Goal: Task Accomplishment & Management: Manage account settings

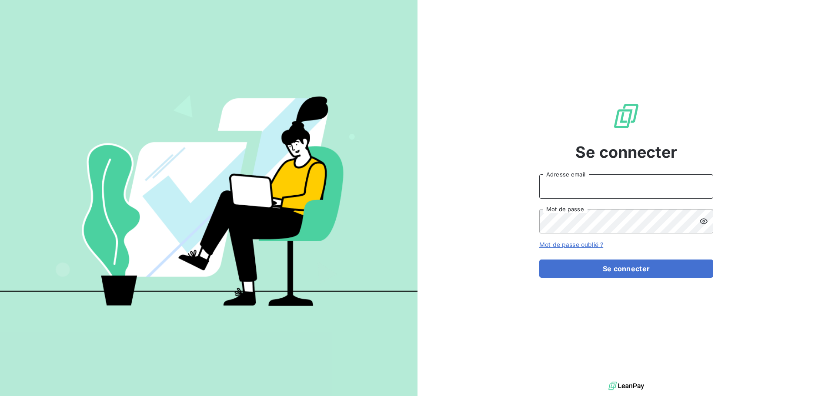
type input "[PERSON_NAME][EMAIL_ADDRESS][DOMAIN_NAME]"
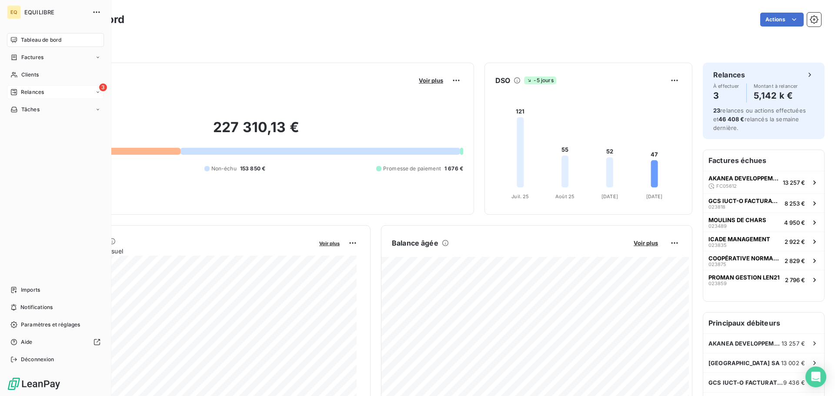
click at [53, 90] on div "3 Relances" at bounding box center [55, 92] width 97 height 14
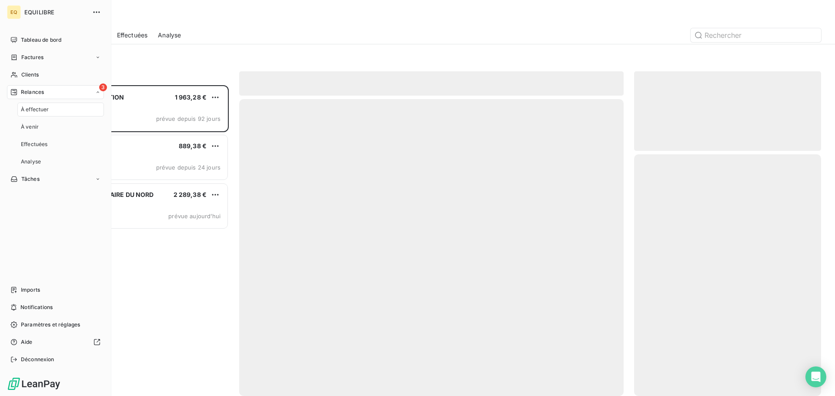
scroll to position [304, 180]
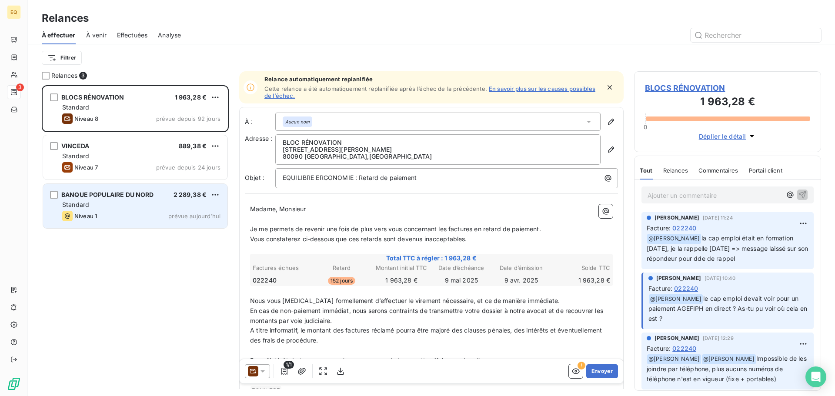
click at [114, 204] on div "Standard" at bounding box center [141, 204] width 158 height 9
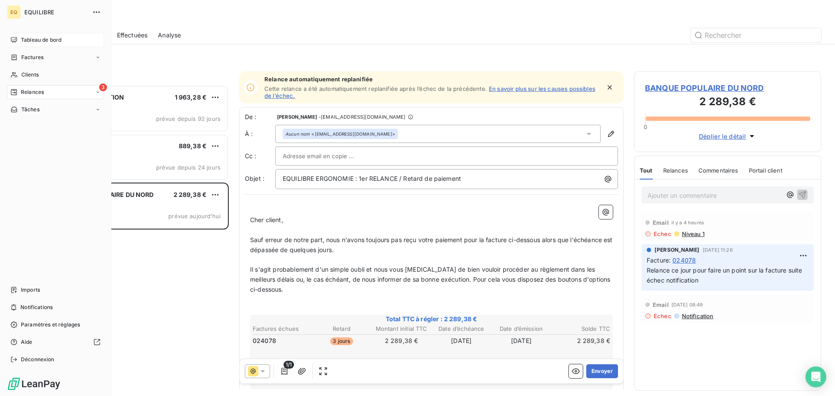
drag, startPoint x: 36, startPoint y: 55, endPoint x: 62, endPoint y: 37, distance: 31.7
click at [36, 55] on span "Factures" at bounding box center [32, 57] width 22 height 8
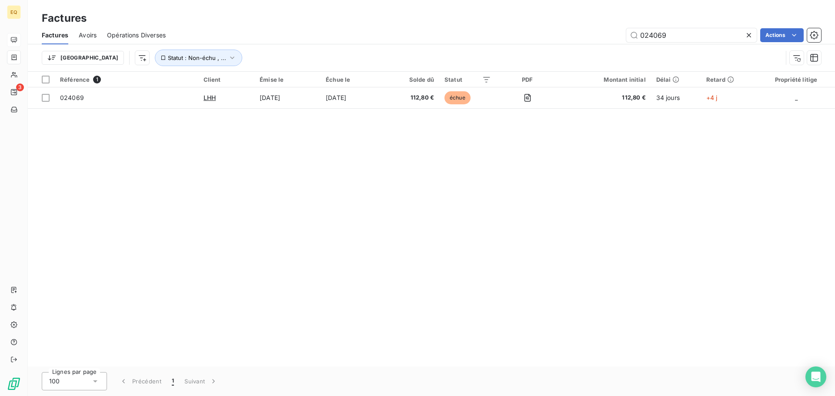
drag, startPoint x: 689, startPoint y: 30, endPoint x: 580, endPoint y: 49, distance: 110.4
click at [580, 49] on div "Factures Avoirs Opérations Diverses 024069 Actions Trier Statut : Non-échu , ..." at bounding box center [431, 48] width 807 height 45
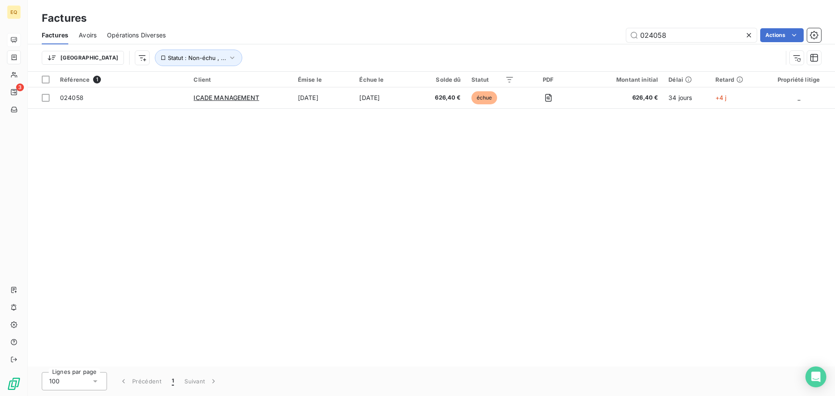
drag, startPoint x: 672, startPoint y: 36, endPoint x: 627, endPoint y: 47, distance: 46.5
click at [627, 47] on div "Factures Avoirs Opérations Diverses 024058 Actions Trier Statut : Non-échu , ..." at bounding box center [431, 48] width 807 height 45
type input "023835"
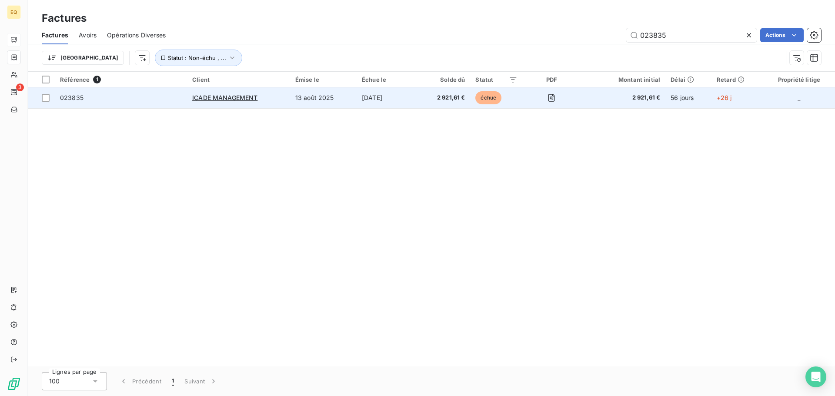
click at [117, 104] on td "023835" at bounding box center [121, 97] width 132 height 21
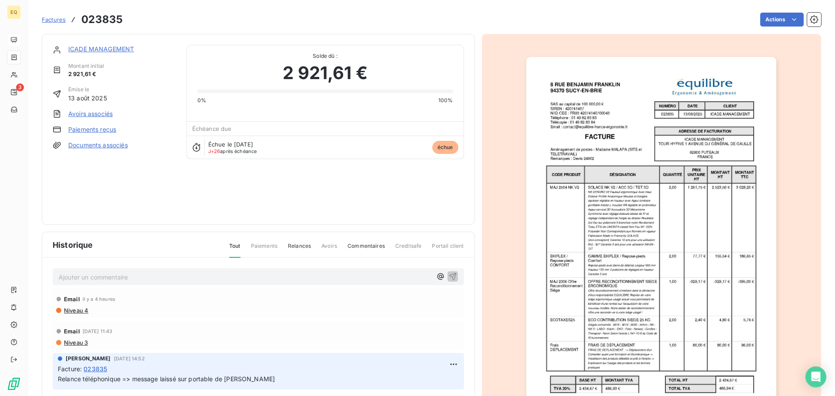
drag, startPoint x: 99, startPoint y: 275, endPoint x: 124, endPoint y: 271, distance: 24.8
click at [100, 274] on p "Ajouter un commentaire ﻿" at bounding box center [245, 277] width 373 height 11
click at [60, 275] on span "Appel ce jour de [PERSON_NAME] => facture payée le 08/10 avec date de valeur au…" at bounding box center [191, 276] width 265 height 7
click at [436, 273] on icon "button" at bounding box center [440, 276] width 9 height 9
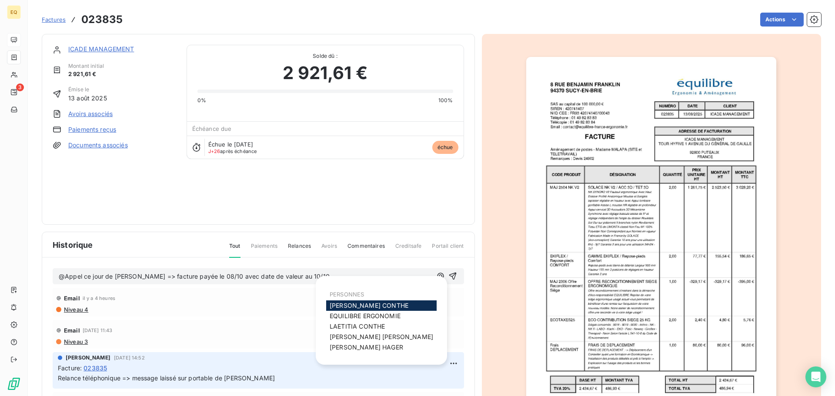
click at [352, 302] on span "[PERSON_NAME]" at bounding box center [369, 305] width 79 height 7
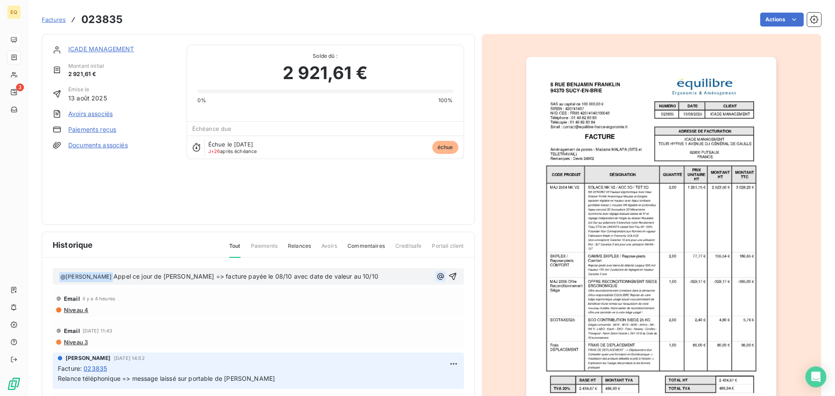
click at [436, 276] on icon "button" at bounding box center [440, 276] width 9 height 9
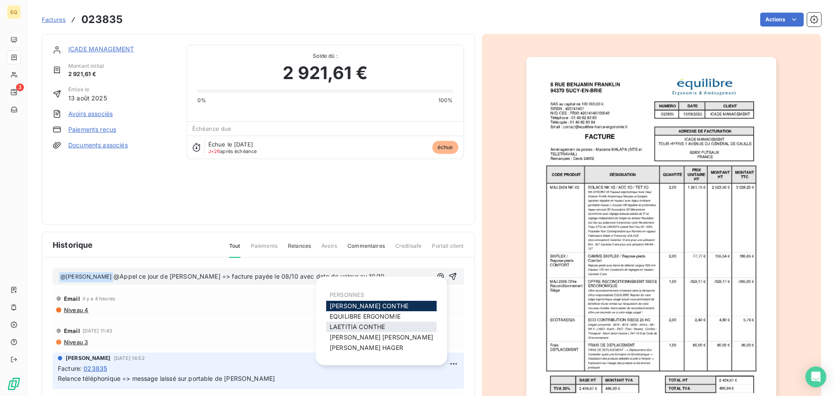
click at [372, 325] on span "[PERSON_NAME]" at bounding box center [357, 326] width 55 height 7
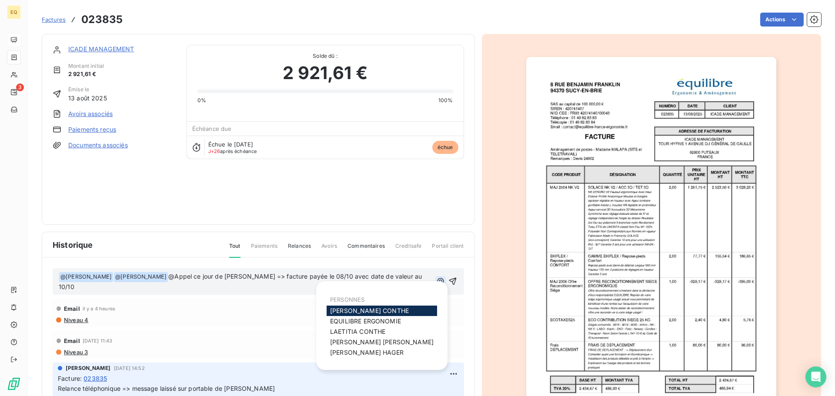
click at [436, 278] on icon "button" at bounding box center [440, 281] width 9 height 9
click at [337, 354] on span "[PERSON_NAME]" at bounding box center [366, 352] width 73 height 7
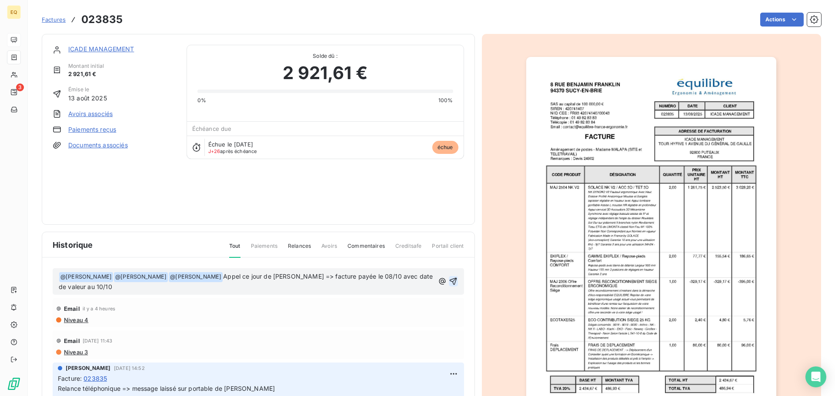
click at [449, 281] on icon "button" at bounding box center [453, 281] width 9 height 9
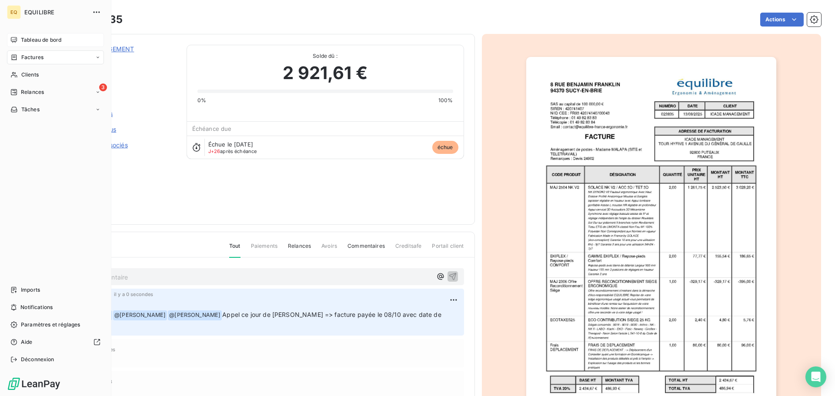
click at [50, 55] on div "Factures" at bounding box center [55, 57] width 97 height 14
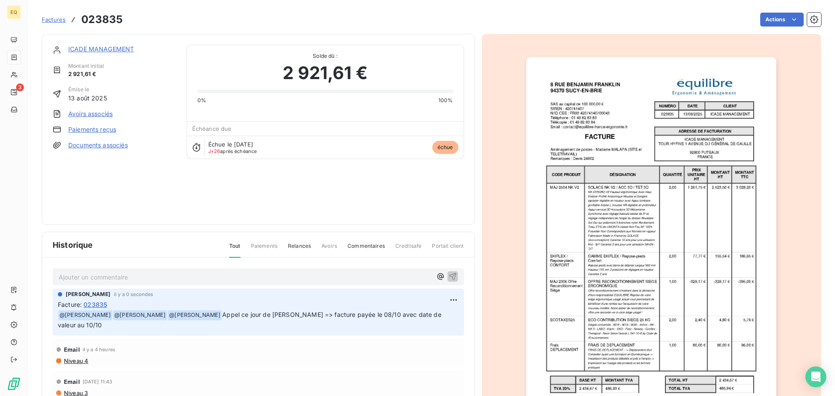
click at [51, 20] on span "Factures" at bounding box center [54, 19] width 24 height 7
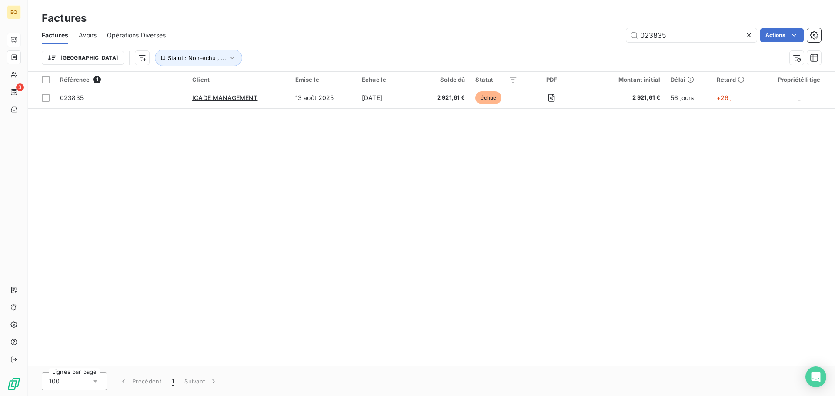
drag, startPoint x: 679, startPoint y: 35, endPoint x: 582, endPoint y: 36, distance: 96.6
click at [582, 36] on div "023835 Actions" at bounding box center [498, 35] width 645 height 14
type input "024058"
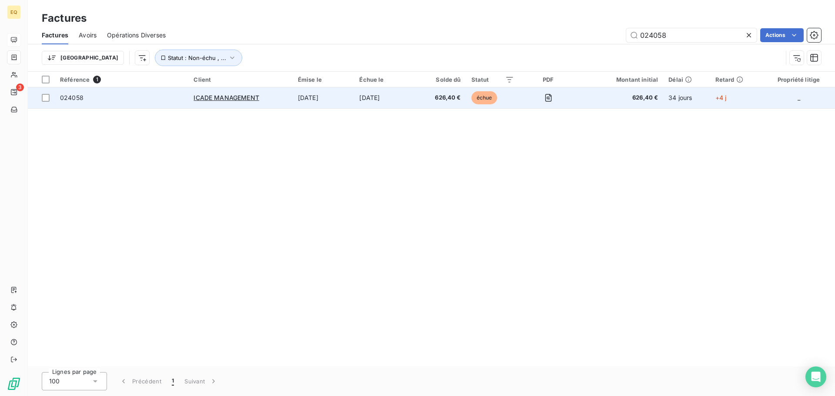
click at [128, 95] on span "024058" at bounding box center [121, 98] width 123 height 9
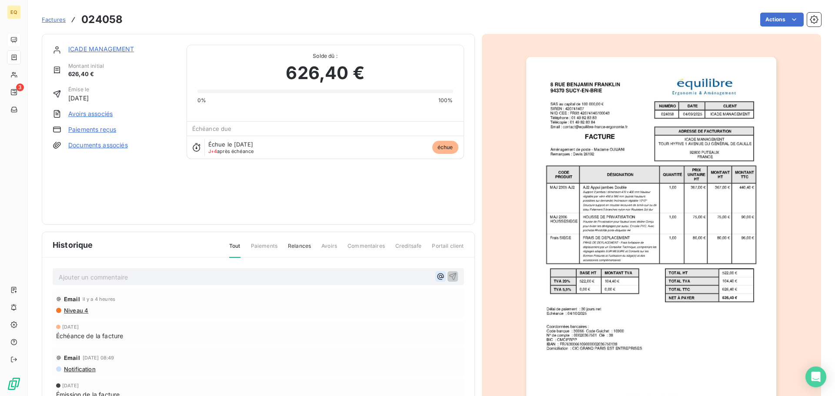
click at [441, 276] on icon "button" at bounding box center [440, 276] width 9 height 9
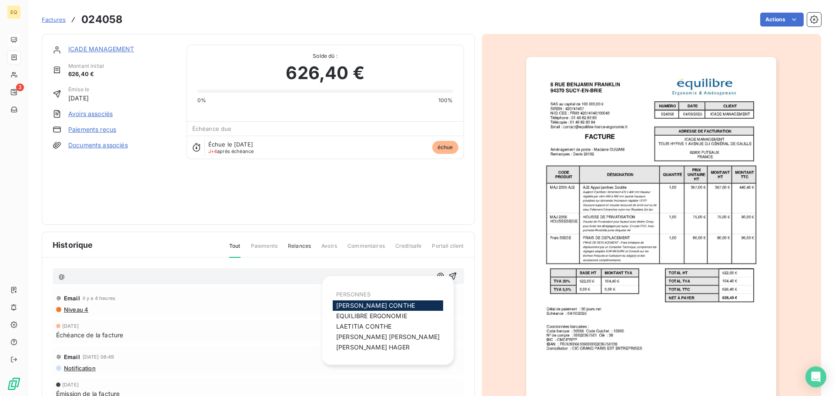
click at [377, 301] on div "[PERSON_NAME]" at bounding box center [388, 306] width 110 height 10
click at [394, 304] on div "[PERSON_NAME]" at bounding box center [388, 306] width 110 height 10
click at [439, 274] on icon "button" at bounding box center [440, 276] width 9 height 9
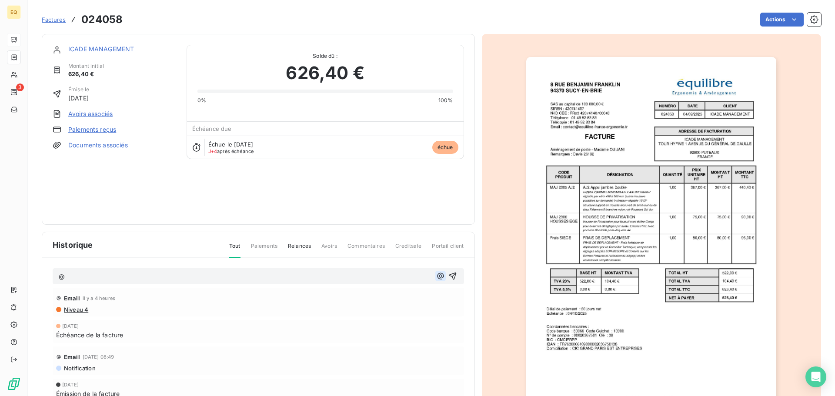
click at [436, 273] on icon "button" at bounding box center [440, 276] width 9 height 9
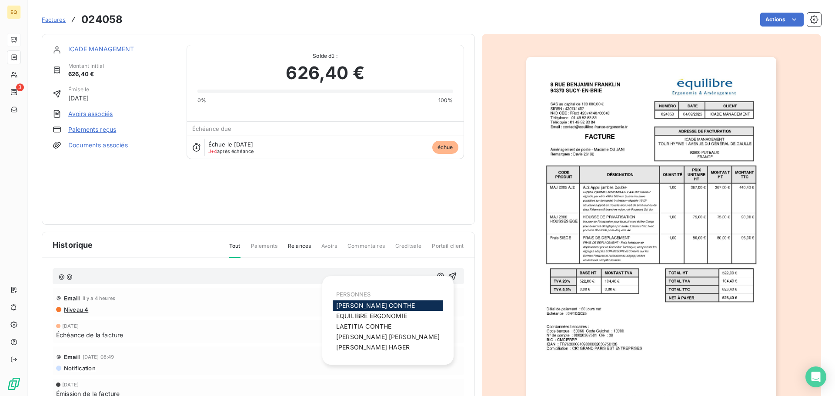
click at [378, 305] on span "[PERSON_NAME]" at bounding box center [375, 305] width 79 height 7
click at [440, 276] on icon "button" at bounding box center [440, 276] width 7 height 7
click at [378, 326] on span "[PERSON_NAME]" at bounding box center [363, 326] width 55 height 7
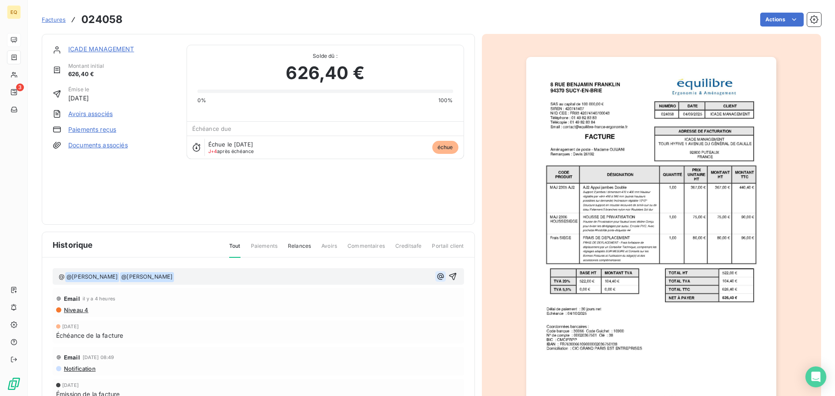
click at [436, 274] on icon "button" at bounding box center [440, 276] width 9 height 9
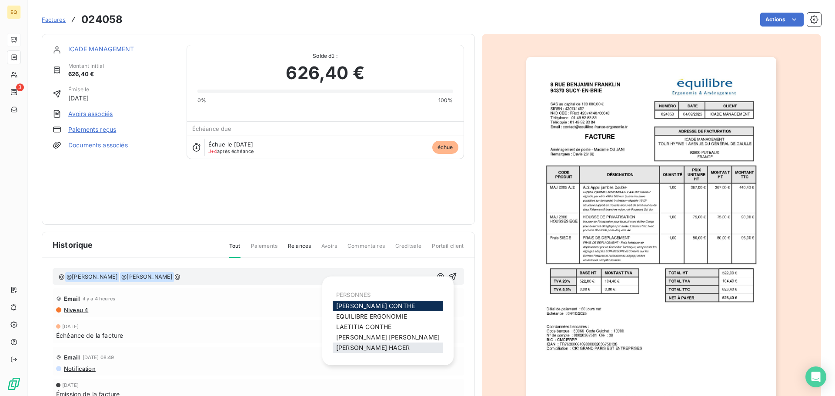
click at [374, 347] on span "[PERSON_NAME]" at bounding box center [372, 347] width 73 height 7
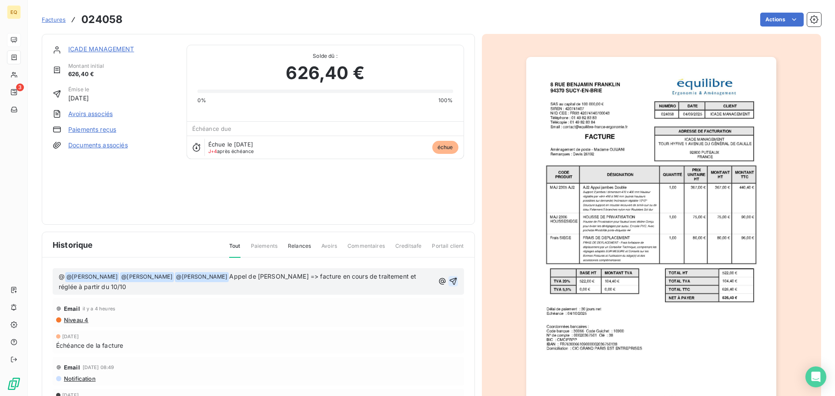
click at [451, 279] on icon "button" at bounding box center [453, 281] width 7 height 7
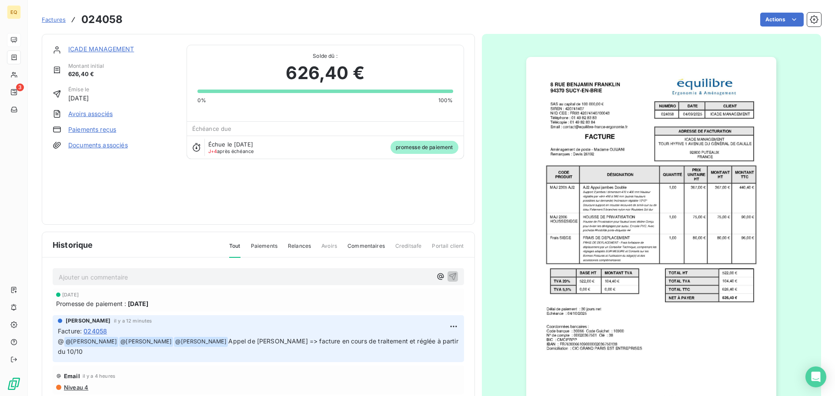
click at [58, 20] on span "Factures" at bounding box center [54, 19] width 24 height 7
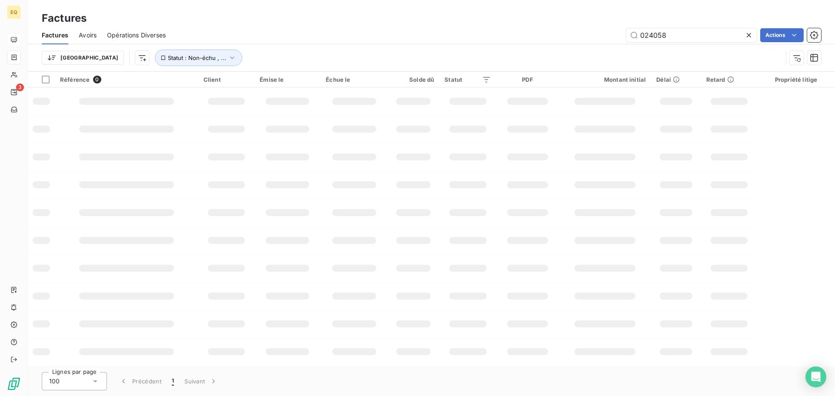
drag, startPoint x: 638, startPoint y: 40, endPoint x: 616, endPoint y: 40, distance: 22.6
click at [616, 40] on div "024058 Actions" at bounding box center [498, 35] width 645 height 14
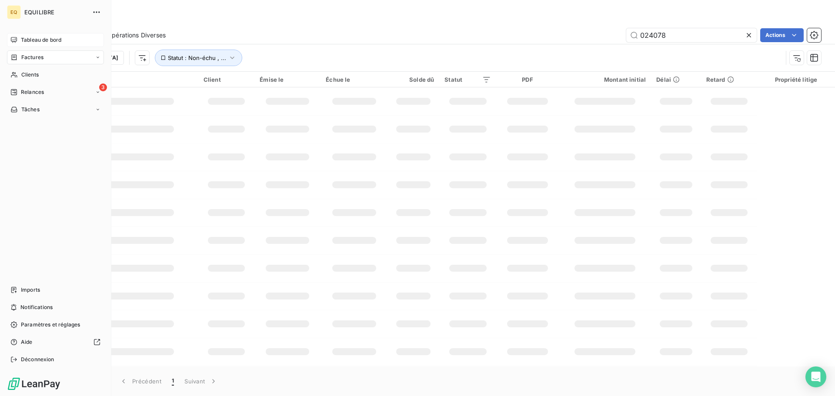
click at [37, 56] on span "Factures" at bounding box center [32, 57] width 22 height 8
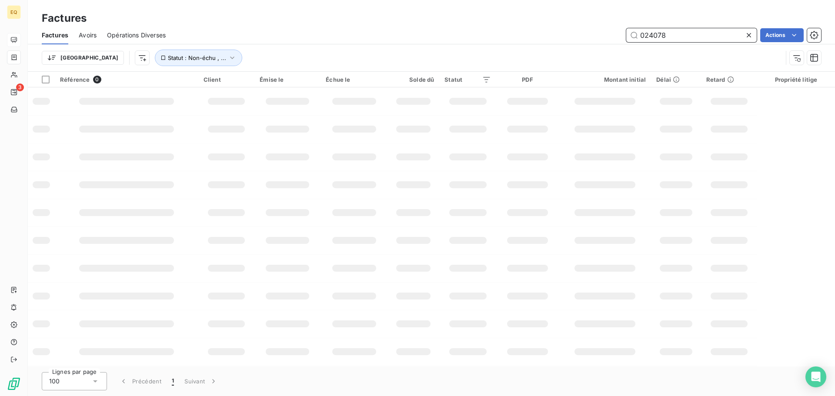
drag, startPoint x: 676, startPoint y: 36, endPoint x: 611, endPoint y: 7, distance: 71.1
click at [604, 24] on div "Factures Factures Avoirs Opérations Diverses 024078 Actions Trier Statut : Non-…" at bounding box center [431, 36] width 807 height 72
type input "024078"
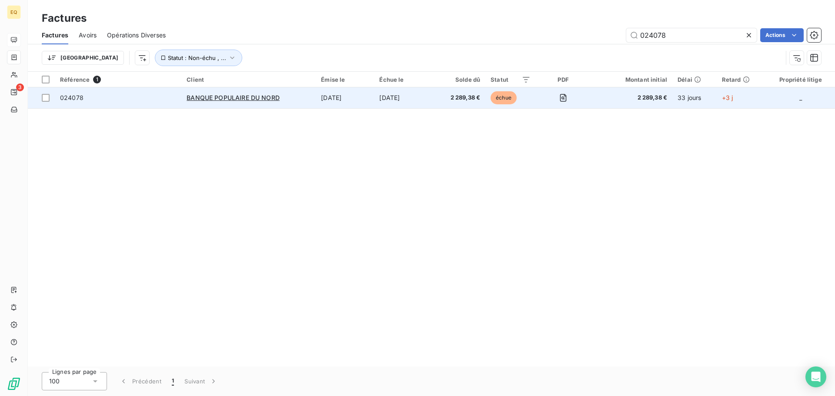
click at [121, 95] on span "024078" at bounding box center [118, 98] width 116 height 9
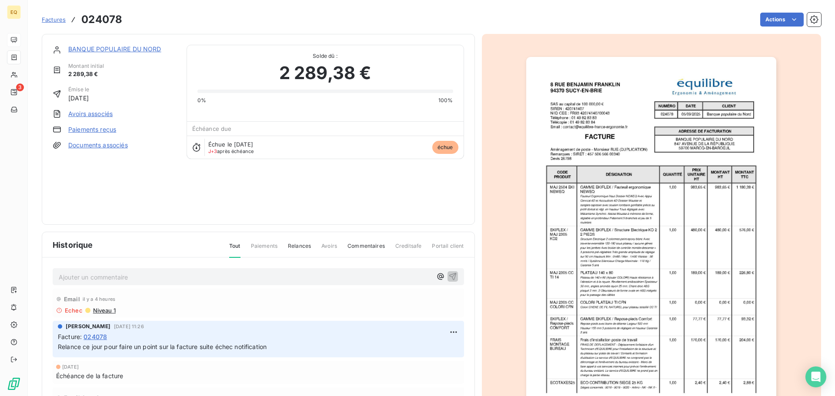
click at [103, 48] on link "BANQUE POPULAIRE DU NORD" at bounding box center [114, 48] width 93 height 7
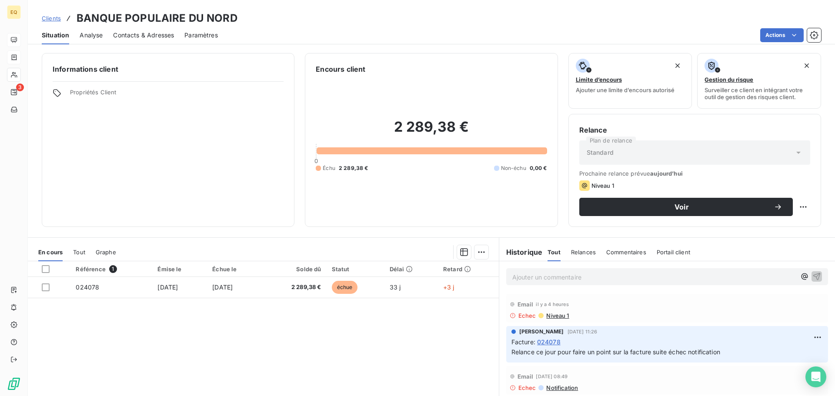
click at [142, 33] on span "Contacts & Adresses" at bounding box center [143, 35] width 61 height 9
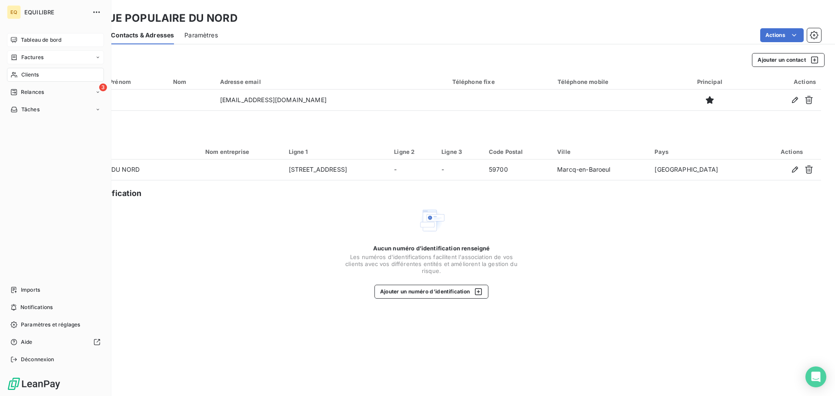
drag, startPoint x: 26, startPoint y: 55, endPoint x: 31, endPoint y: 55, distance: 5.2
click at [27, 55] on span "Factures" at bounding box center [32, 57] width 22 height 8
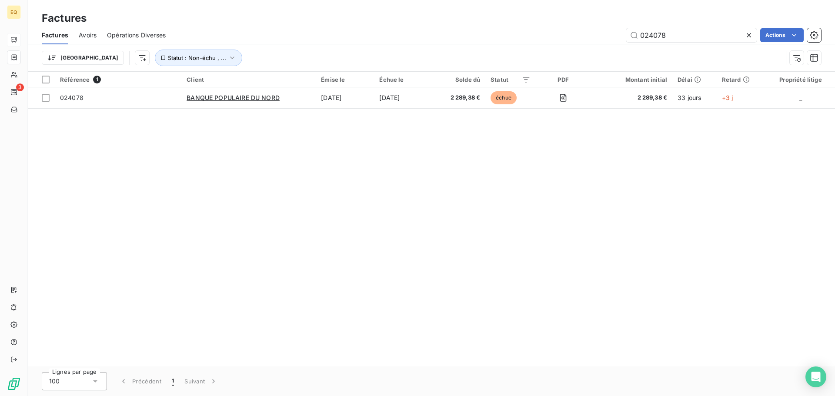
drag, startPoint x: 608, startPoint y: 41, endPoint x: 576, endPoint y: 3, distance: 49.7
click at [556, 32] on div "024078 Actions" at bounding box center [498, 35] width 645 height 14
type input "024060"
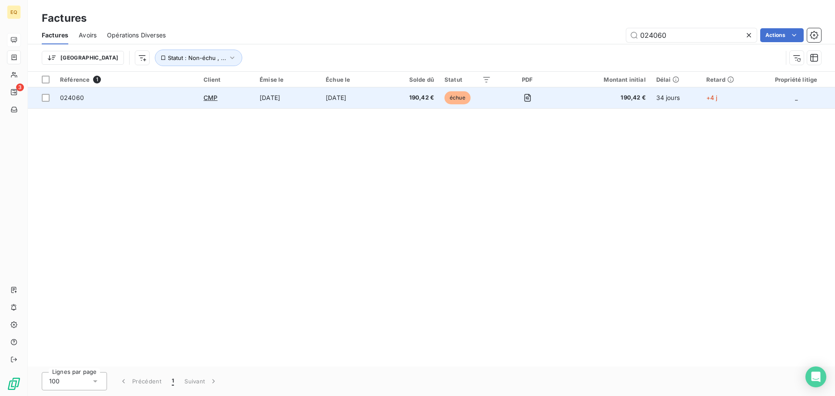
click at [134, 98] on span "024060" at bounding box center [126, 98] width 133 height 9
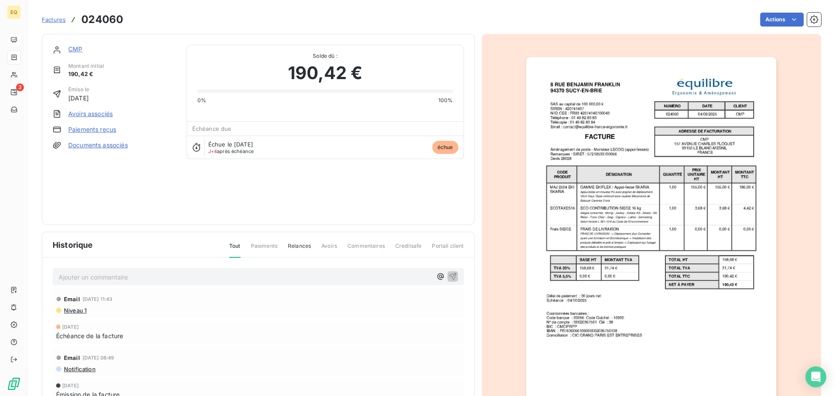
click at [58, 19] on span "Factures" at bounding box center [54, 19] width 24 height 7
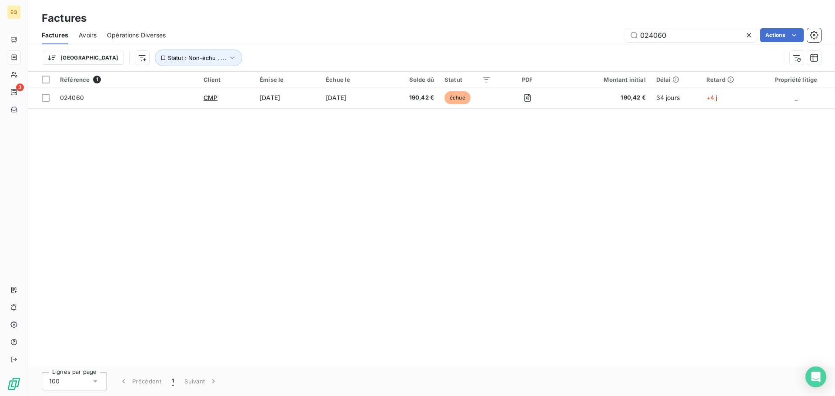
drag, startPoint x: 671, startPoint y: 37, endPoint x: 597, endPoint y: 10, distance: 79.0
click at [579, 32] on div "024060 Actions" at bounding box center [498, 35] width 645 height 14
type input "023818"
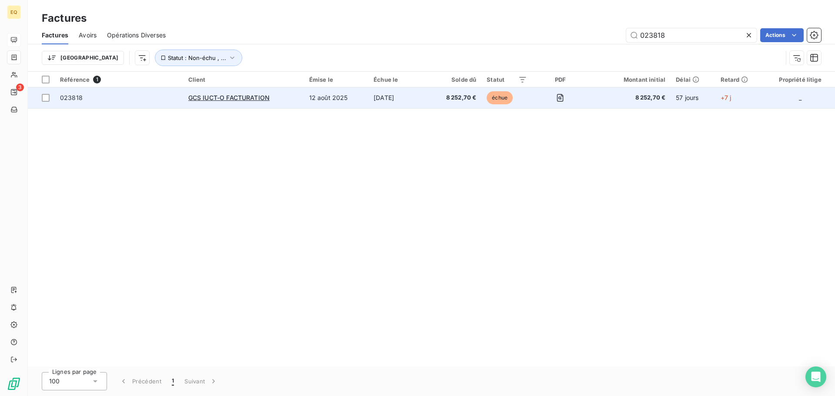
click at [160, 91] on td "023818" at bounding box center [119, 97] width 128 height 21
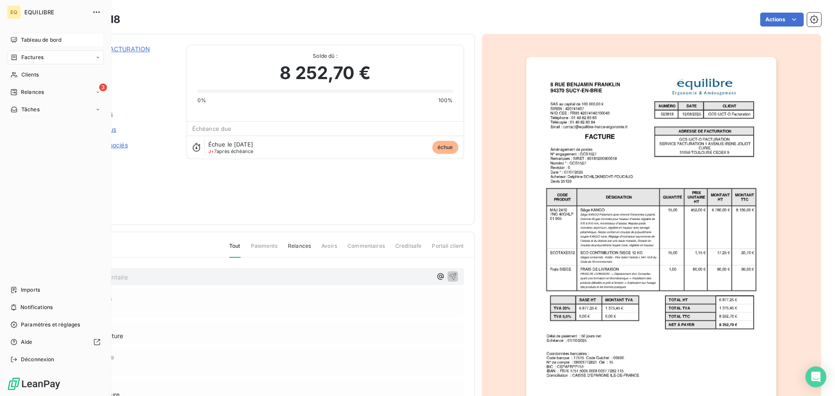
click at [33, 54] on span "Factures" at bounding box center [32, 57] width 22 height 8
click at [41, 55] on span "Factures" at bounding box center [32, 57] width 22 height 8
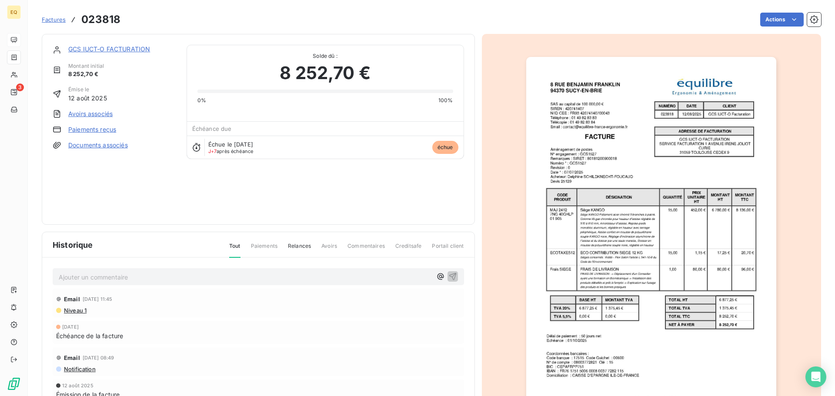
click at [54, 19] on span "Factures" at bounding box center [54, 19] width 24 height 7
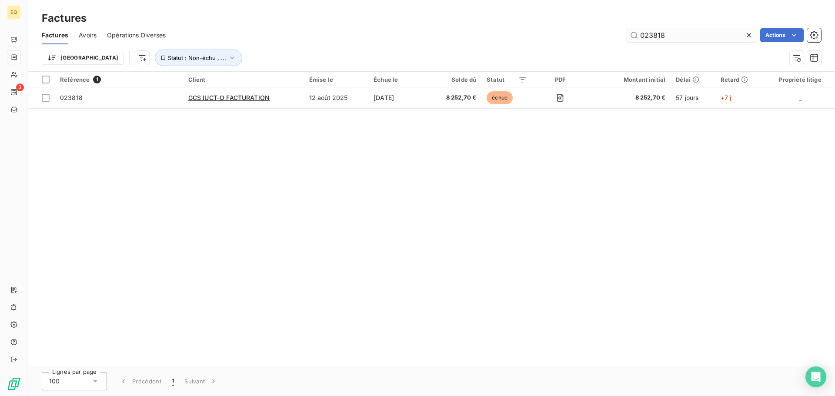
drag, startPoint x: 671, startPoint y: 35, endPoint x: 634, endPoint y: 38, distance: 37.1
click at [634, 38] on input "023818" at bounding box center [691, 35] width 130 height 14
type input "024078"
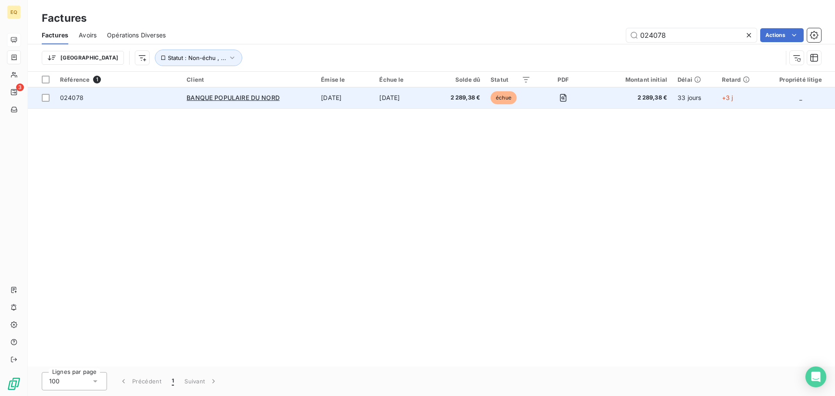
click at [132, 94] on span "024078" at bounding box center [118, 98] width 116 height 9
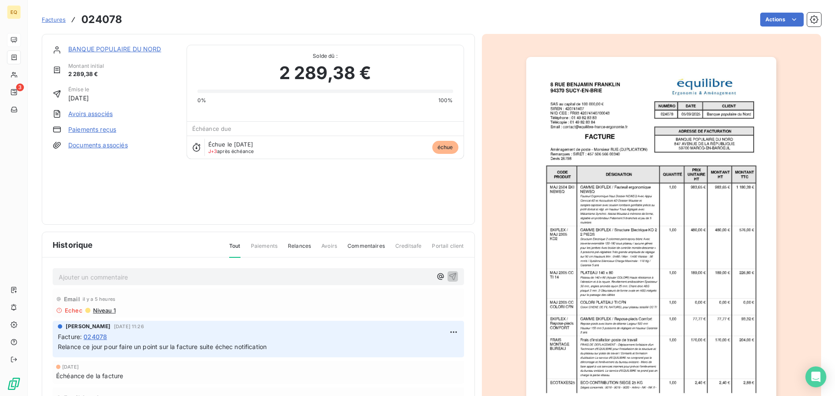
click at [120, 46] on link "BANQUE POPULAIRE DU NORD" at bounding box center [114, 48] width 93 height 7
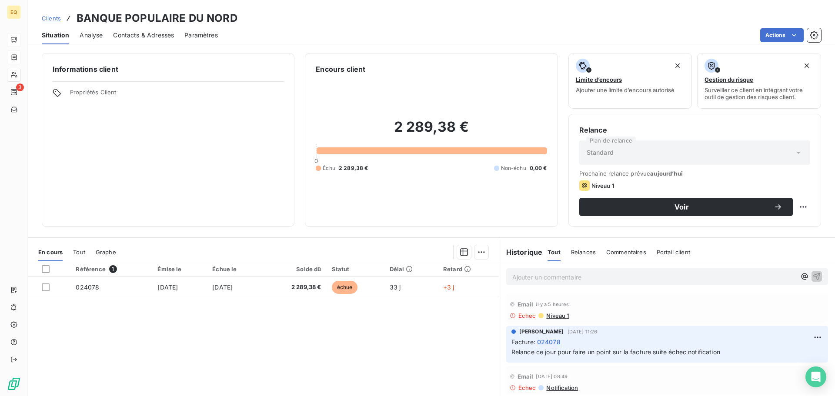
drag, startPoint x: 132, startPoint y: 31, endPoint x: 134, endPoint y: 26, distance: 5.5
click at [132, 30] on div "Contacts & Adresses" at bounding box center [143, 35] width 61 height 18
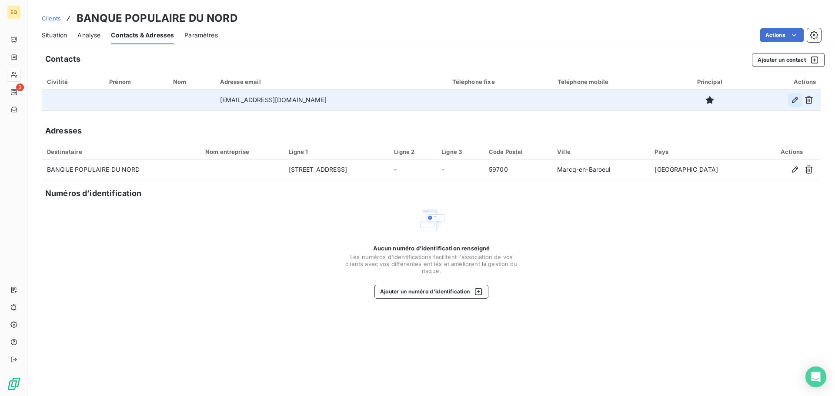
click at [794, 100] on icon "button" at bounding box center [795, 100] width 6 height 6
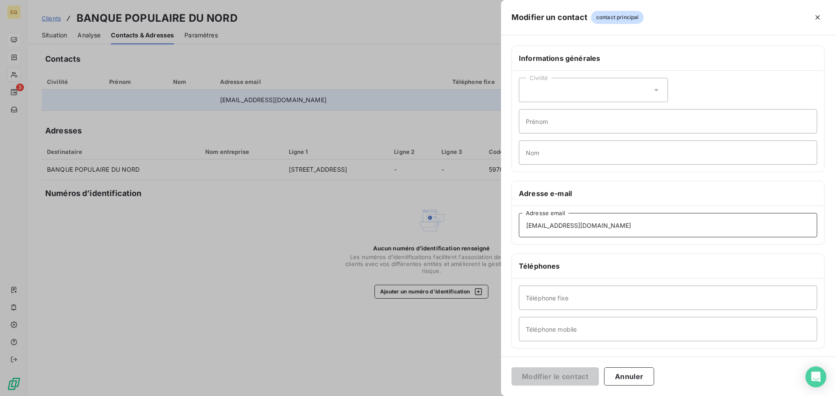
click at [540, 225] on input "[EMAIL_ADDRESS][DOMAIN_NAME]" at bounding box center [668, 225] width 298 height 24
type input "[EMAIL_ADDRESS][DOMAIN_NAME]"
click at [544, 379] on button "Modifier le contact" at bounding box center [554, 376] width 87 height 18
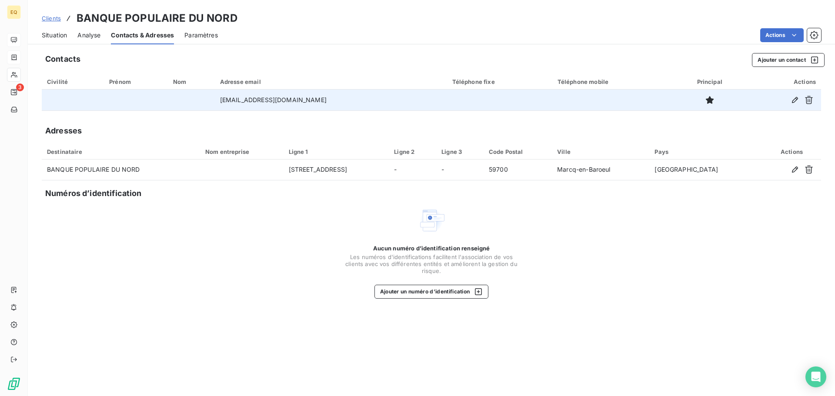
click at [254, 100] on td "[EMAIL_ADDRESS][DOMAIN_NAME]" at bounding box center [331, 100] width 232 height 21
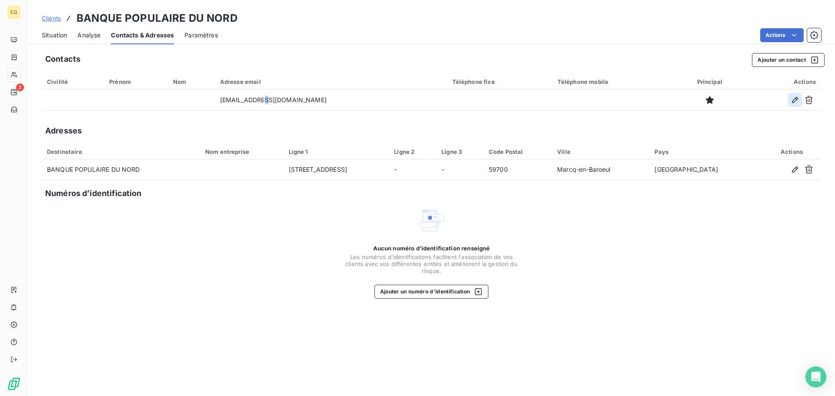
click at [794, 98] on icon "button" at bounding box center [795, 100] width 9 height 9
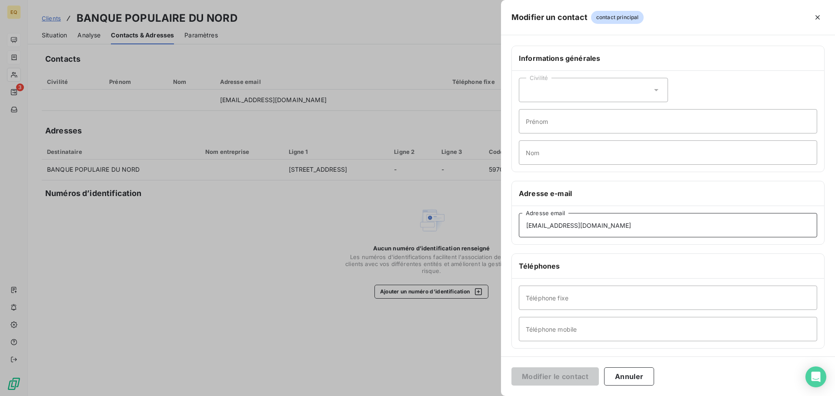
drag, startPoint x: 642, startPoint y: 224, endPoint x: 525, endPoint y: 231, distance: 117.2
click at [525, 231] on input "[EMAIL_ADDRESS][DOMAIN_NAME]" at bounding box center [668, 225] width 298 height 24
